Goal: Task Accomplishment & Management: Use online tool/utility

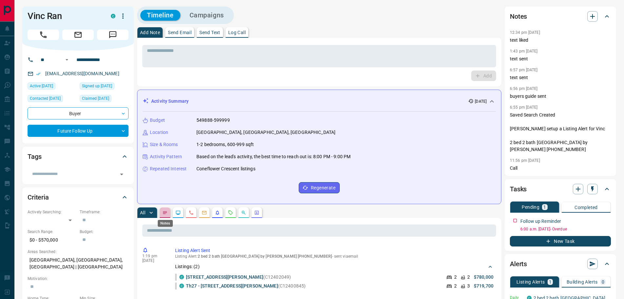
click at [166, 211] on icon "Notes" at bounding box center [165, 212] width 4 height 3
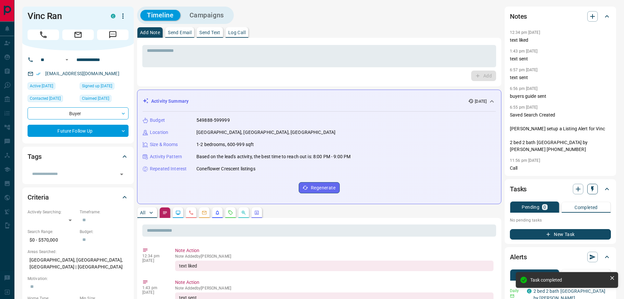
click at [589, 189] on icon "button" at bounding box center [592, 189] width 7 height 7
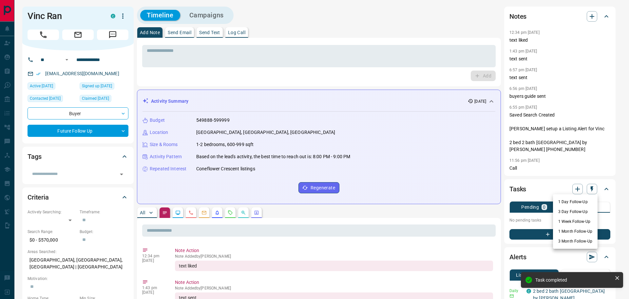
click at [563, 231] on li "1 Month Follow-Up" at bounding box center [575, 231] width 45 height 10
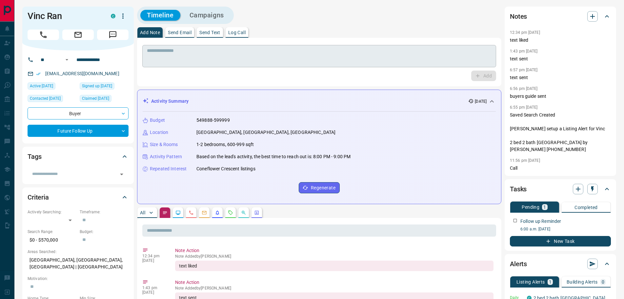
click at [174, 51] on textarea at bounding box center [319, 56] width 345 height 17
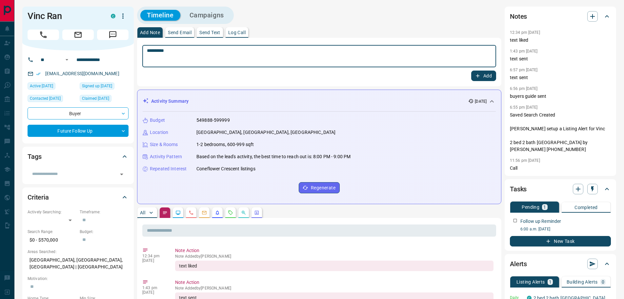
type textarea "*********"
click at [480, 75] on icon "button" at bounding box center [478, 76] width 6 height 6
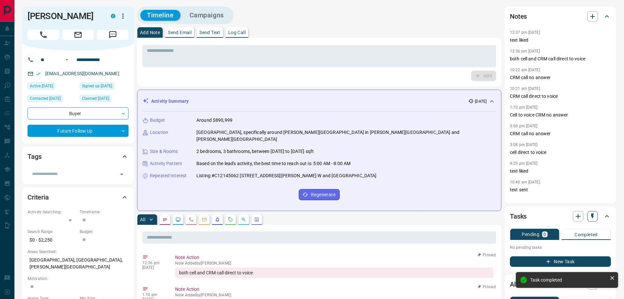
click at [594, 215] on icon "button" at bounding box center [592, 216] width 7 height 7
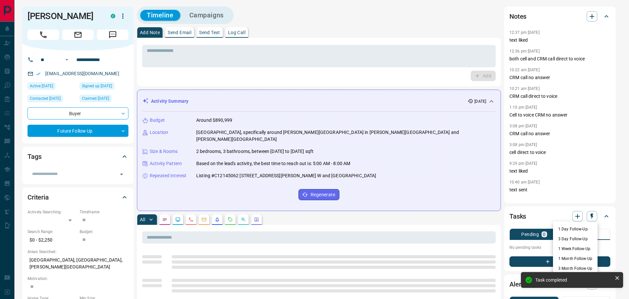
click at [572, 258] on li "1 Month Follow-Up" at bounding box center [575, 258] width 45 height 10
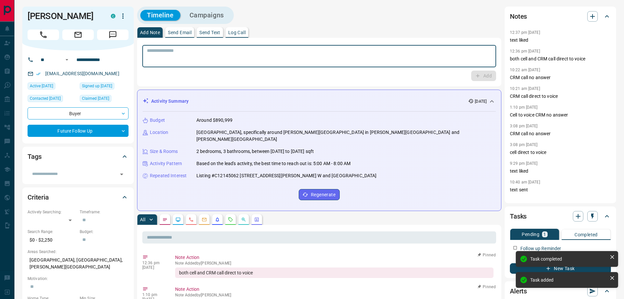
click at [159, 62] on textarea at bounding box center [319, 56] width 345 height 17
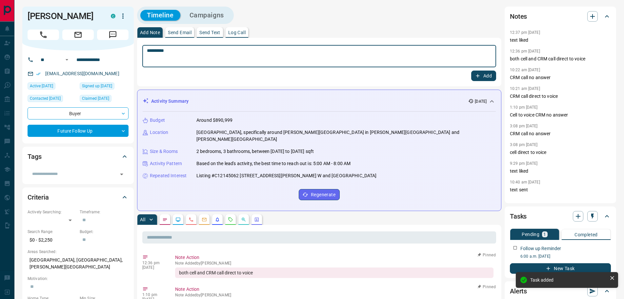
type textarea "*********"
click at [485, 76] on button "Add" at bounding box center [483, 75] width 25 height 10
